Goal: Information Seeking & Learning: Learn about a topic

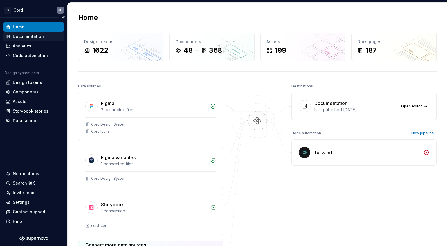
click at [40, 37] on div "Documentation" at bounding box center [28, 37] width 31 height 6
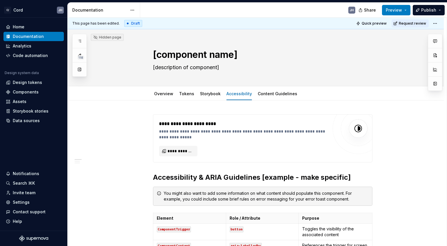
click at [79, 61] on div "118" at bounding box center [79, 55] width 14 height 43
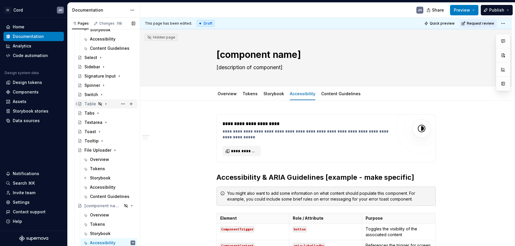
scroll to position [1335, 0]
click at [89, 124] on div "Textarea" at bounding box center [93, 122] width 18 height 6
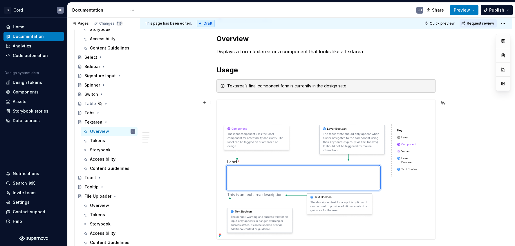
scroll to position [133, 0]
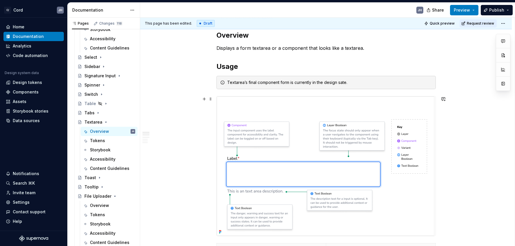
type textarea "*"
